Goal: Book appointment/travel/reservation

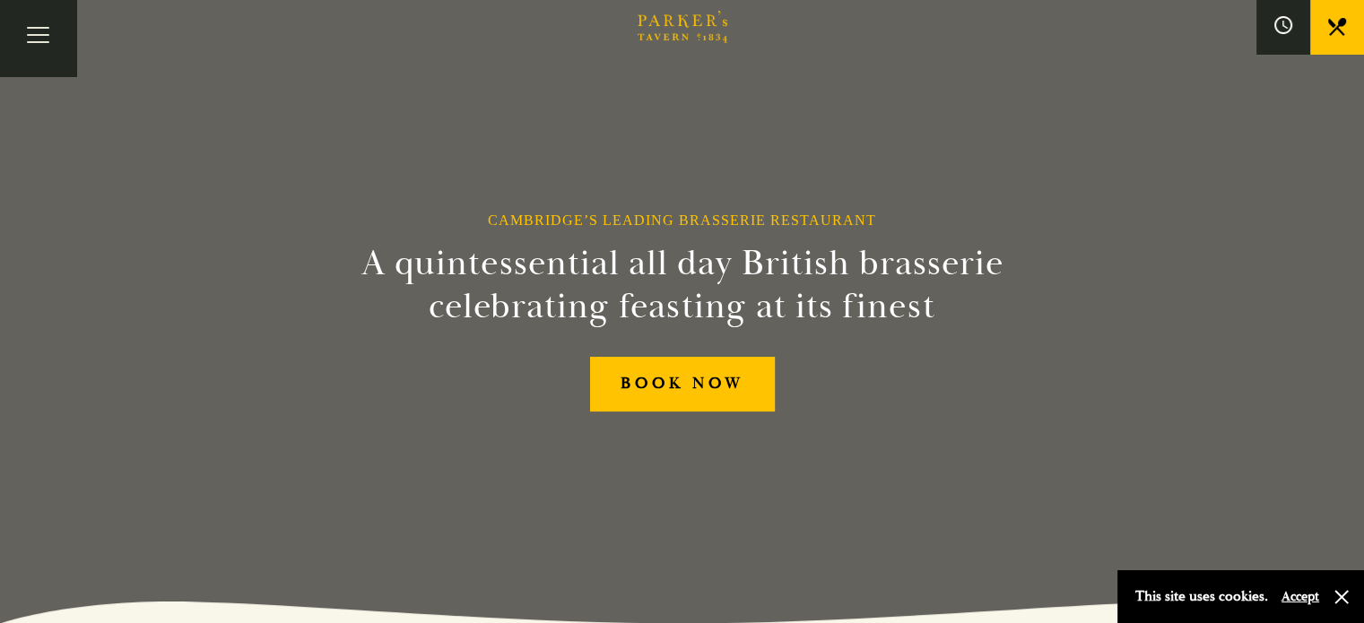
click at [0, 0] on link "What’s On" at bounding box center [0, 0] width 0 height 0
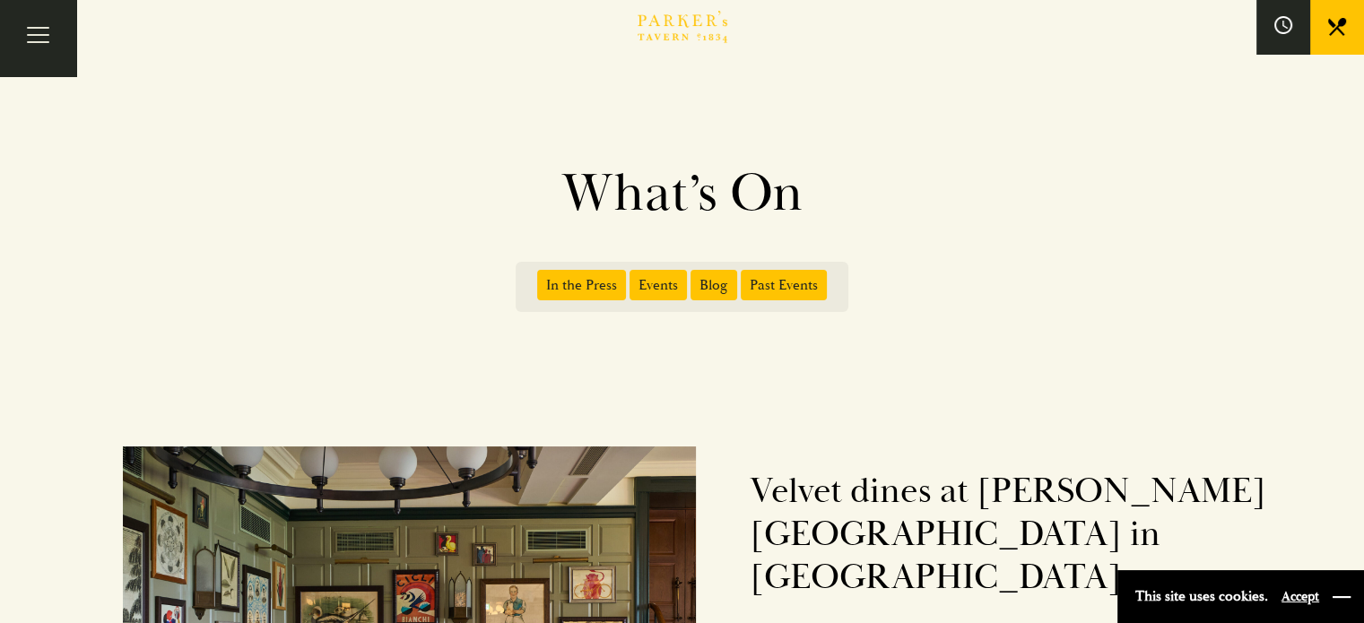
click at [1340, 598] on button "button" at bounding box center [1342, 597] width 18 height 18
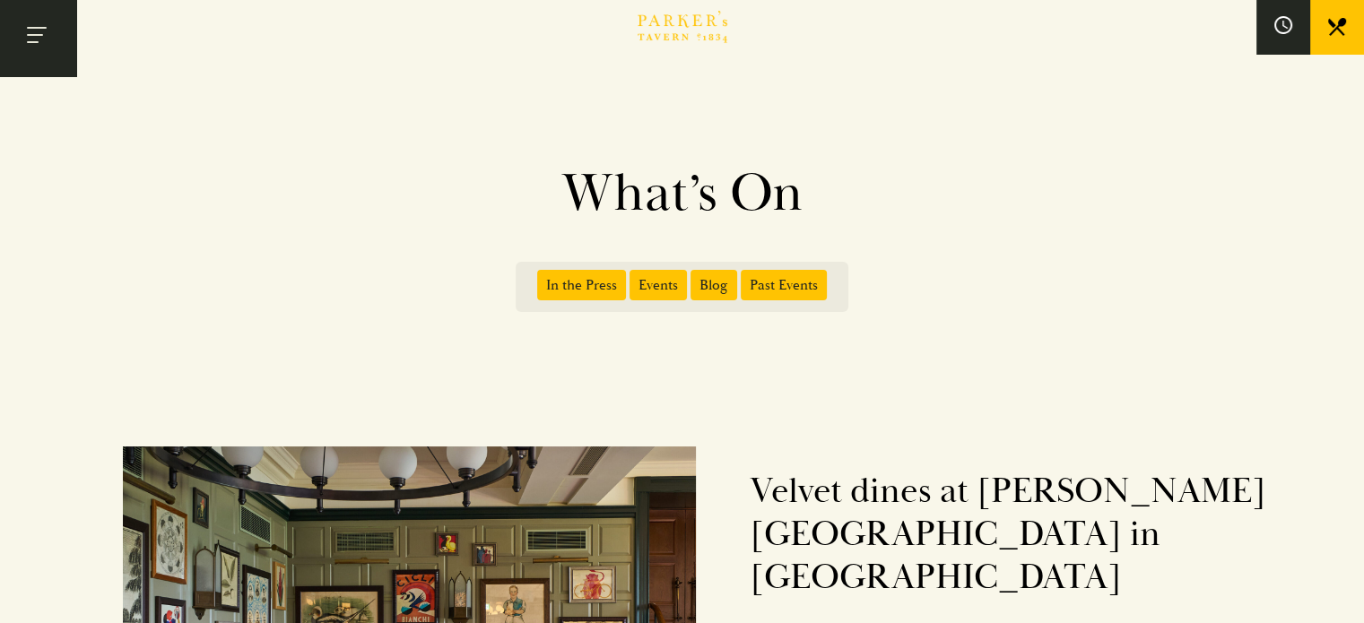
click at [47, 57] on button "Toggle navigation" at bounding box center [38, 38] width 76 height 76
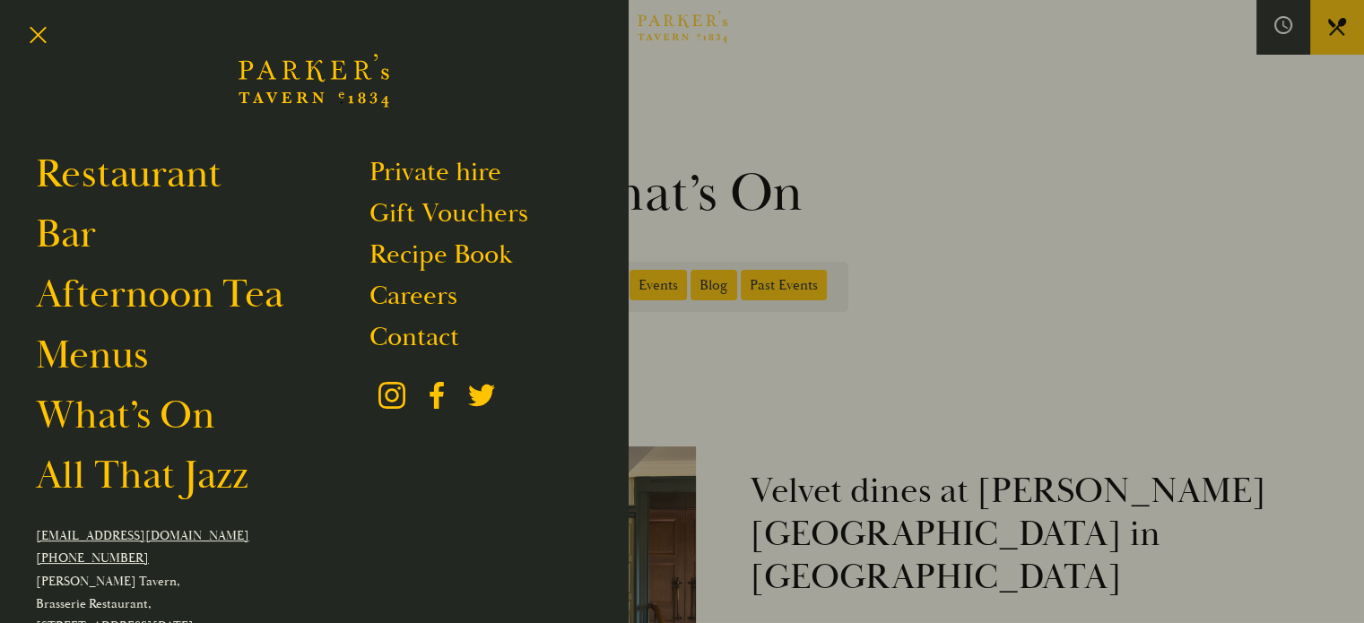
click at [1263, 57] on div at bounding box center [682, 311] width 1364 height 623
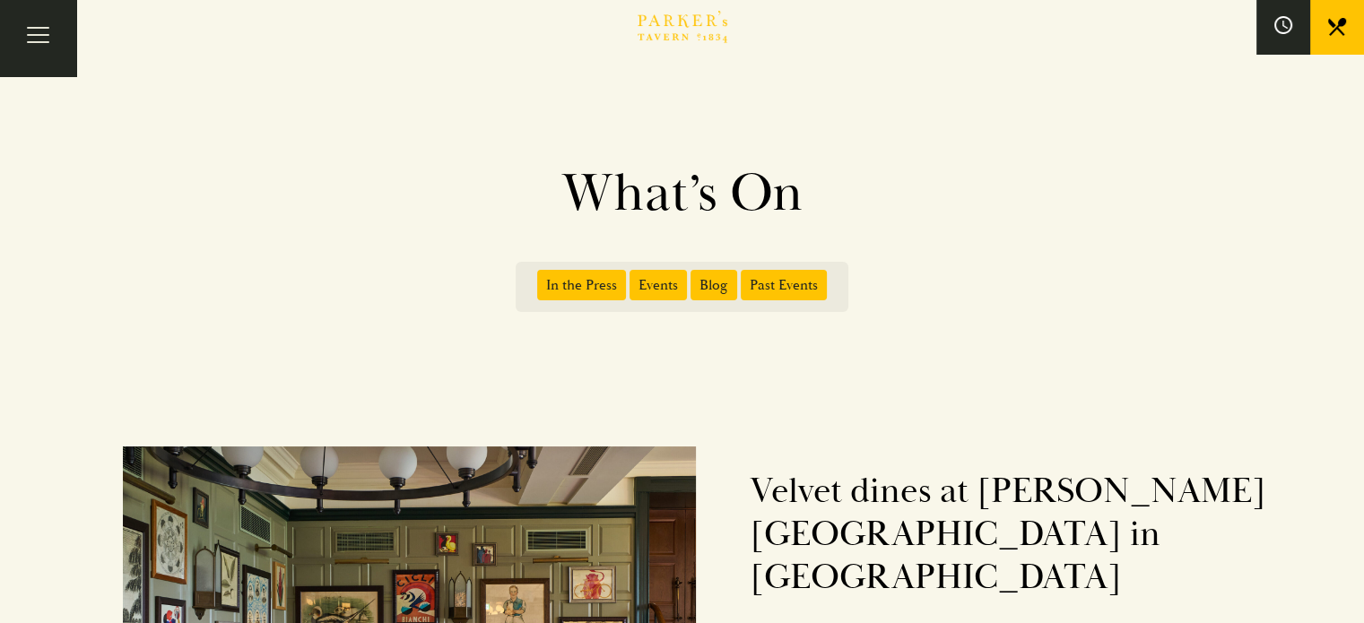
click at [0, 0] on link "BOOK" at bounding box center [0, 0] width 0 height 0
